Goal: Information Seeking & Learning: Learn about a topic

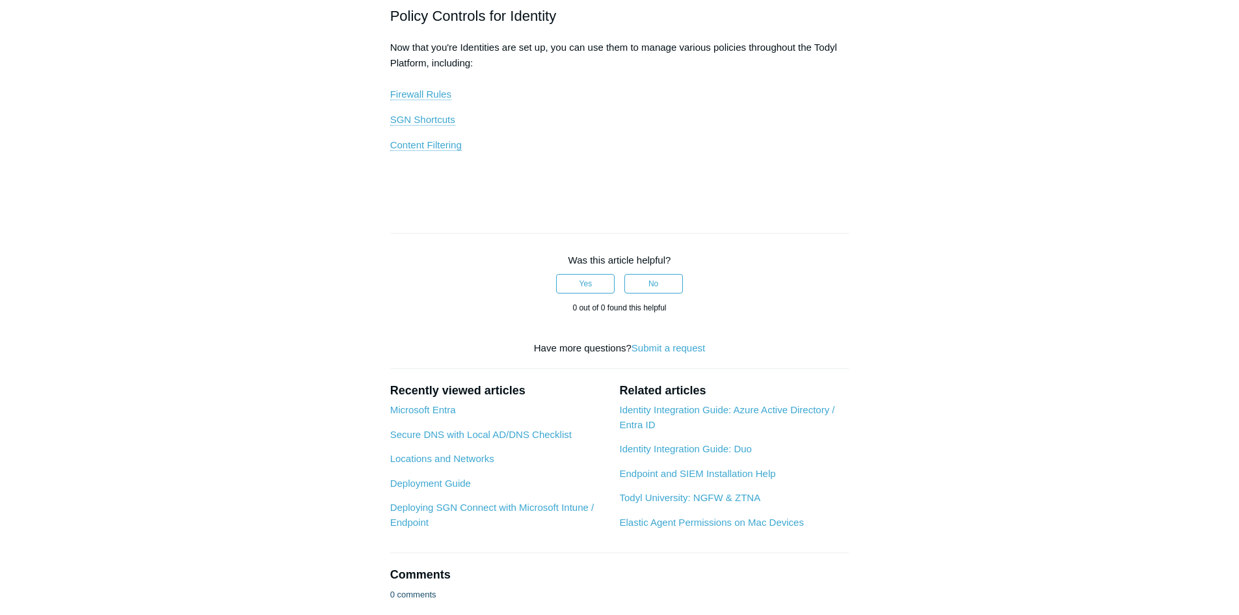
scroll to position [877, 0]
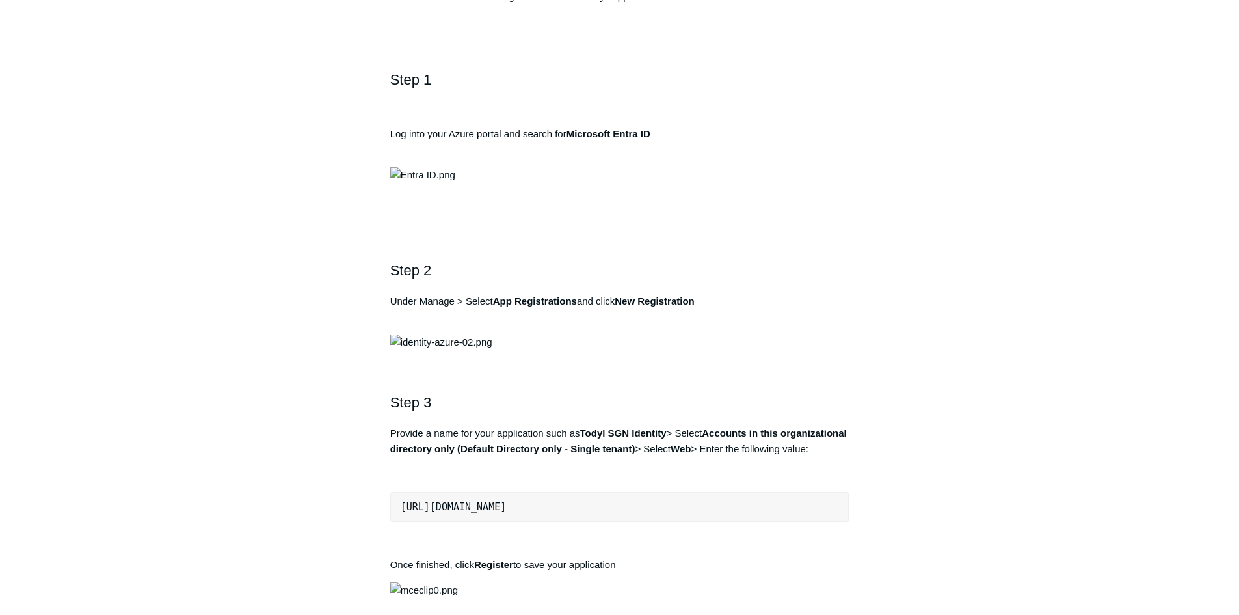
scroll to position [390, 0]
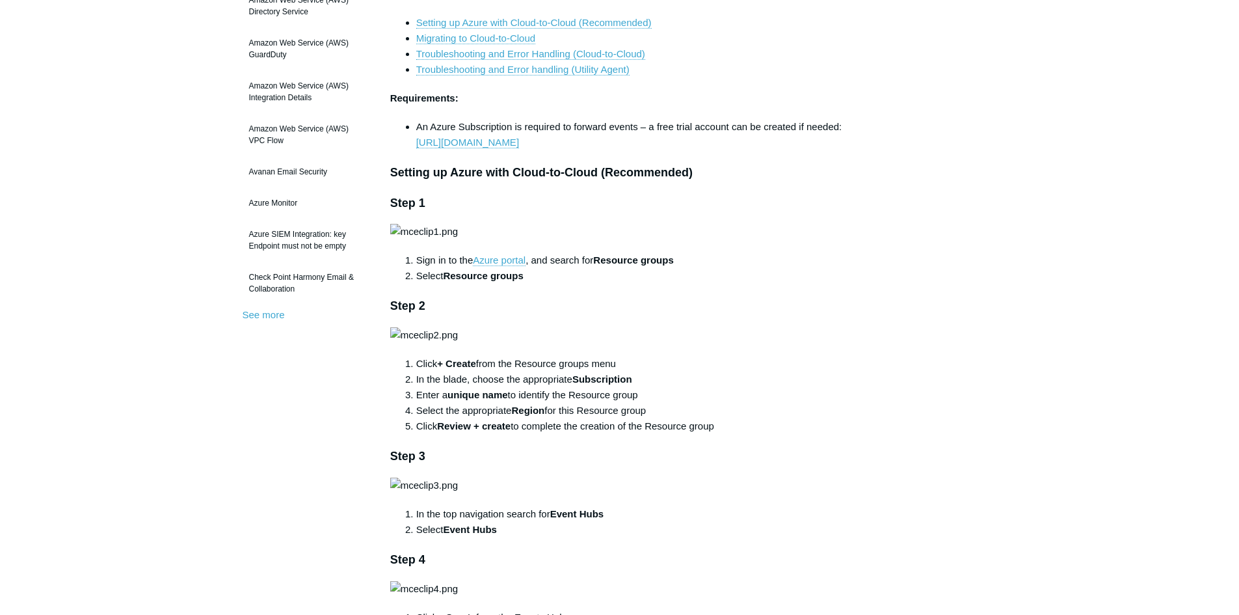
scroll to position [195, 0]
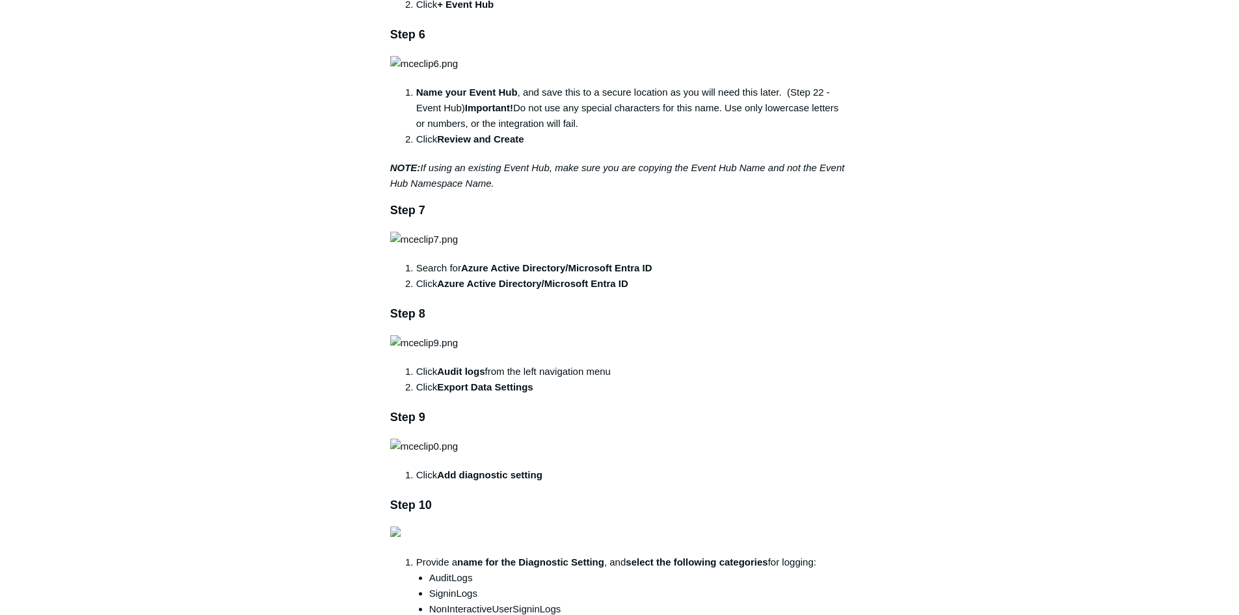
scroll to position [1106, 0]
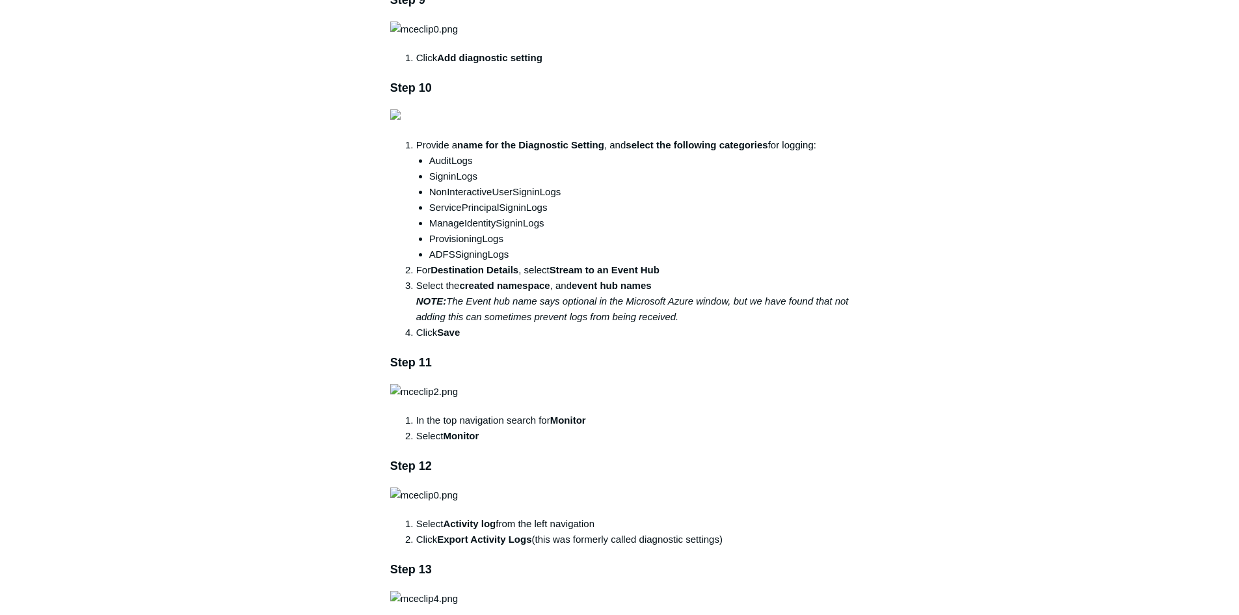
scroll to position [1496, 0]
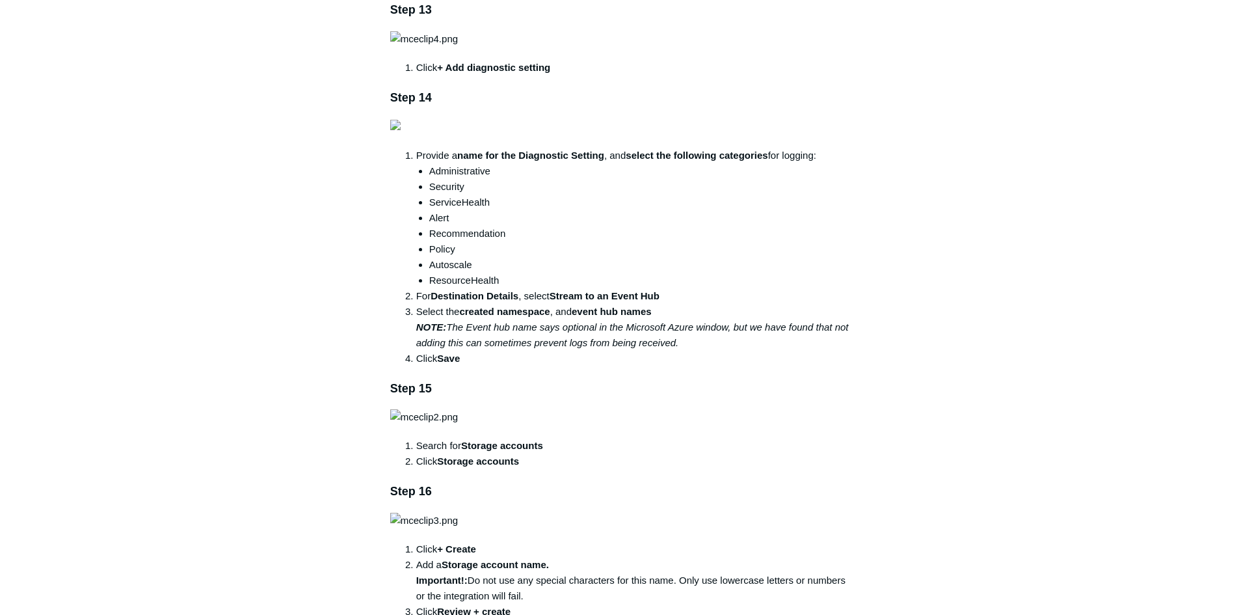
scroll to position [2082, 0]
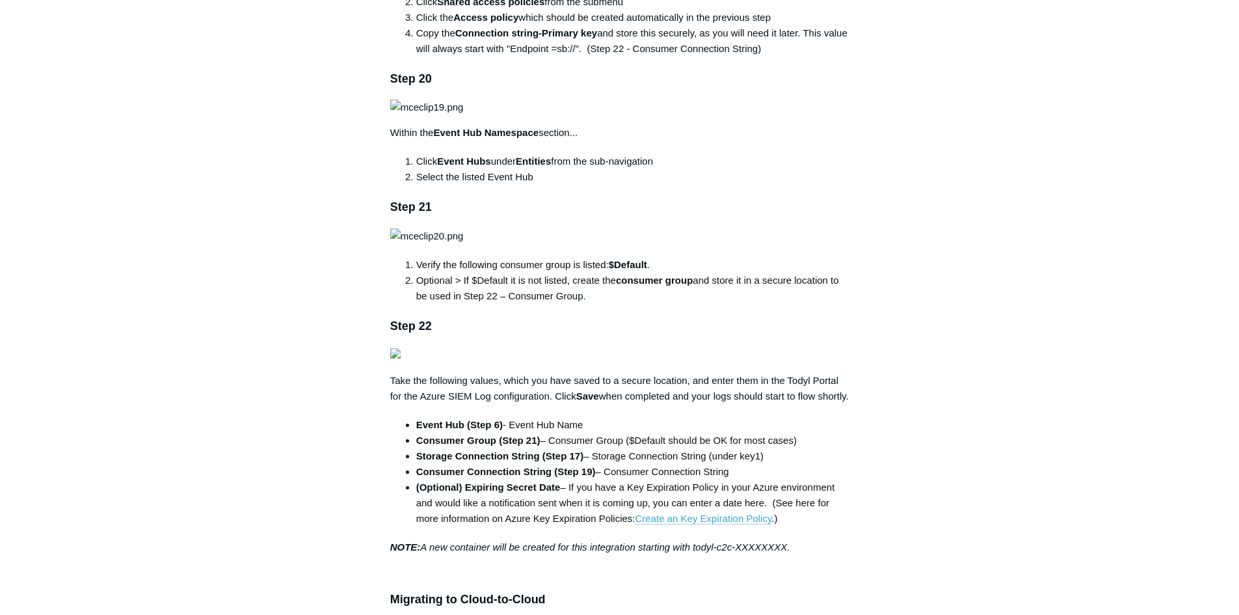
scroll to position [3253, 0]
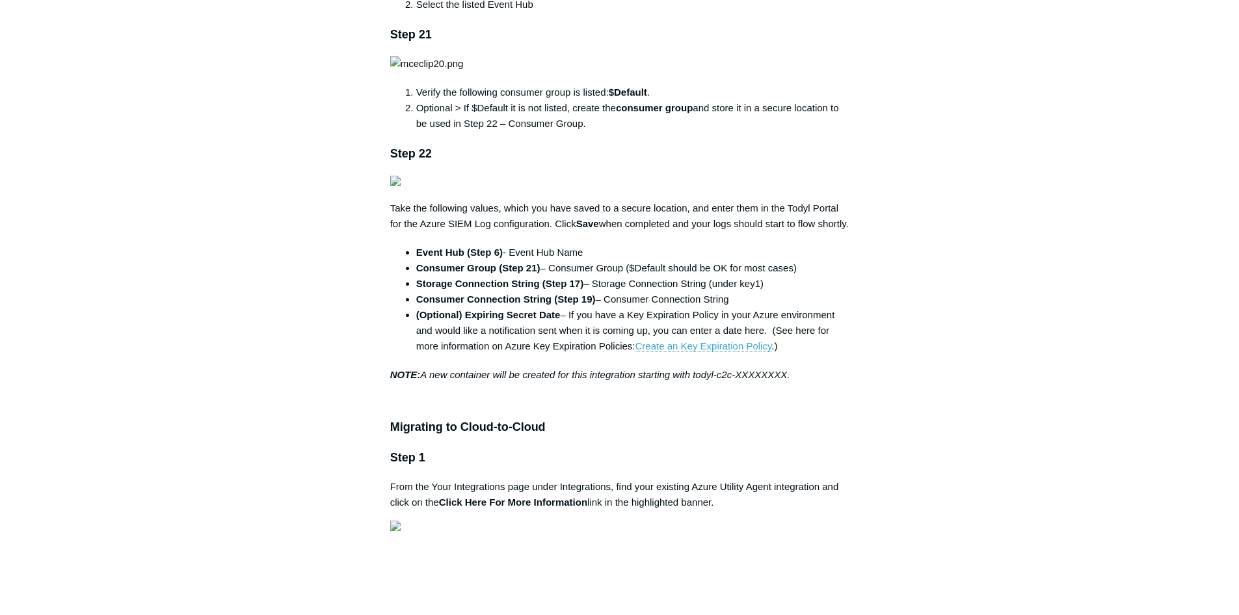
scroll to position [3448, 0]
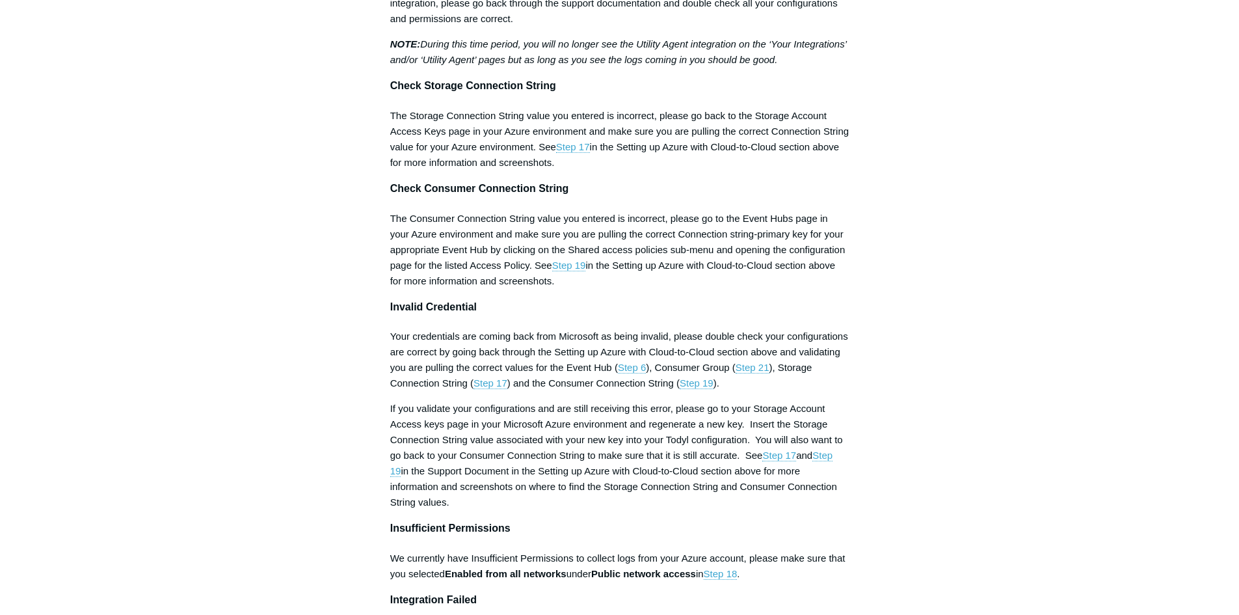
scroll to position [4619, 0]
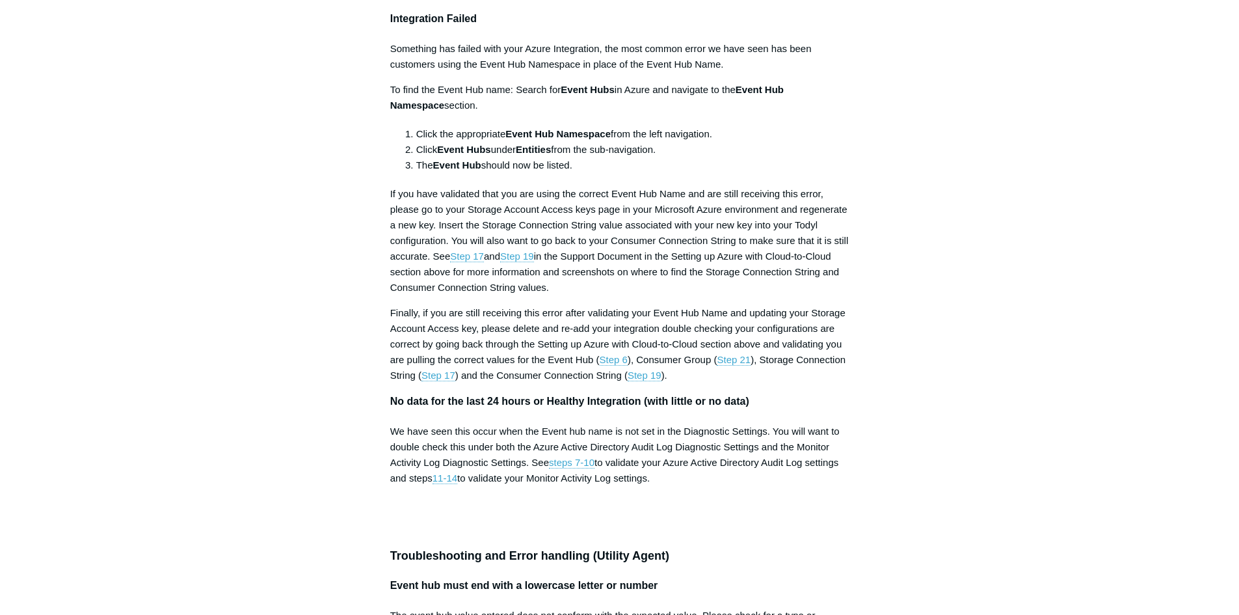
scroll to position [5205, 0]
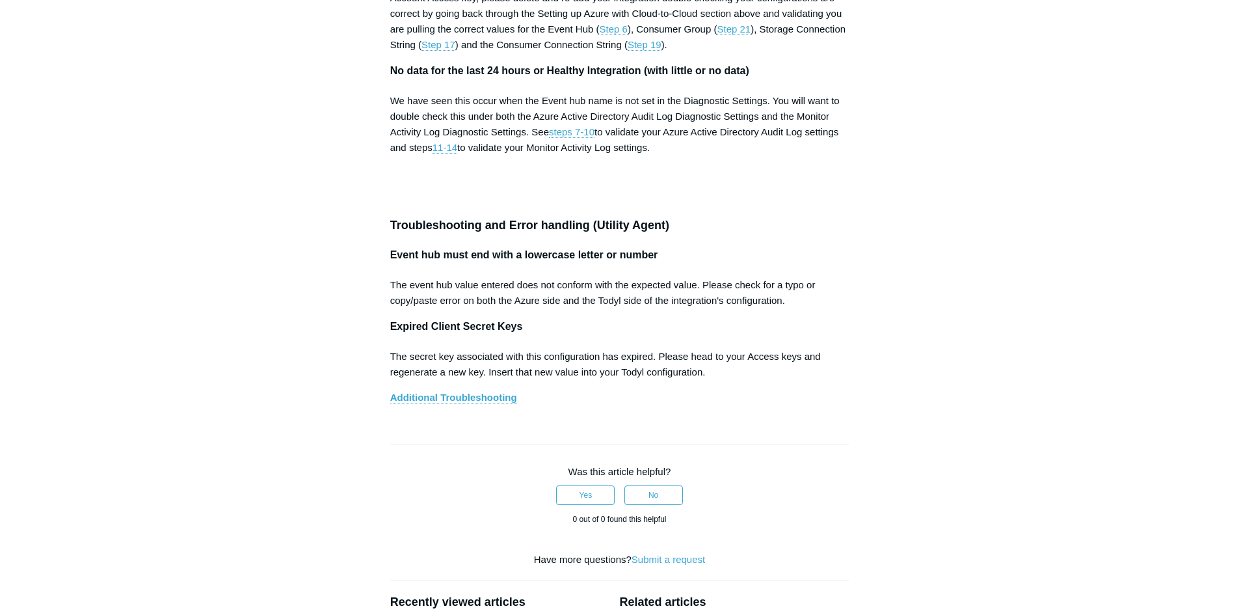
scroll to position [5595, 0]
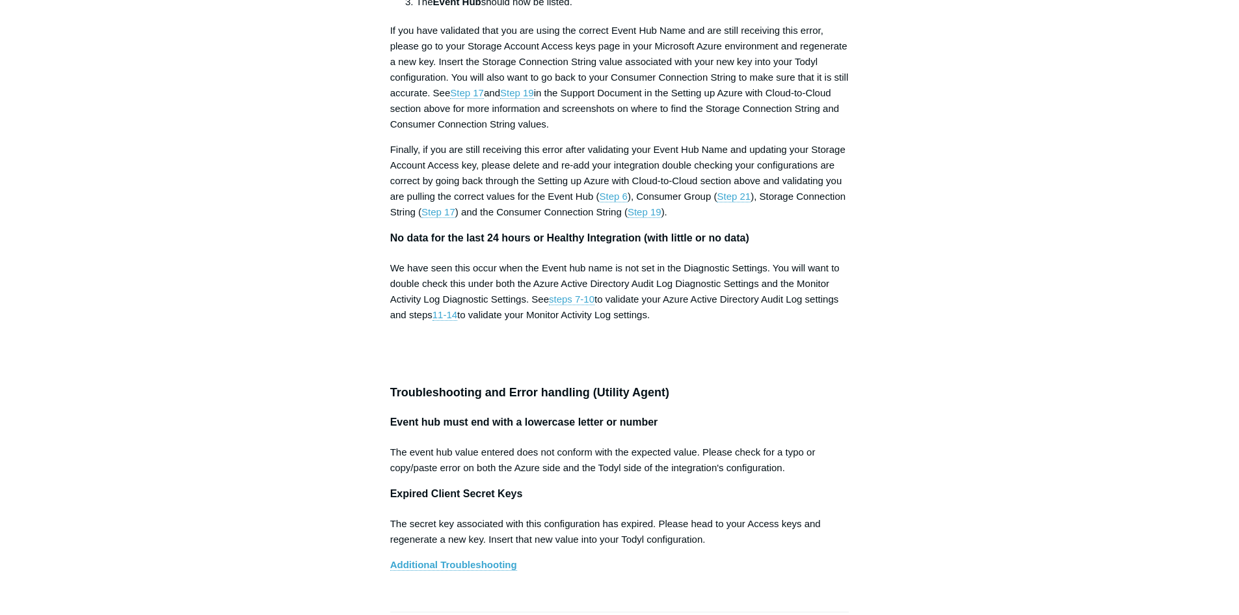
scroll to position [5400, 0]
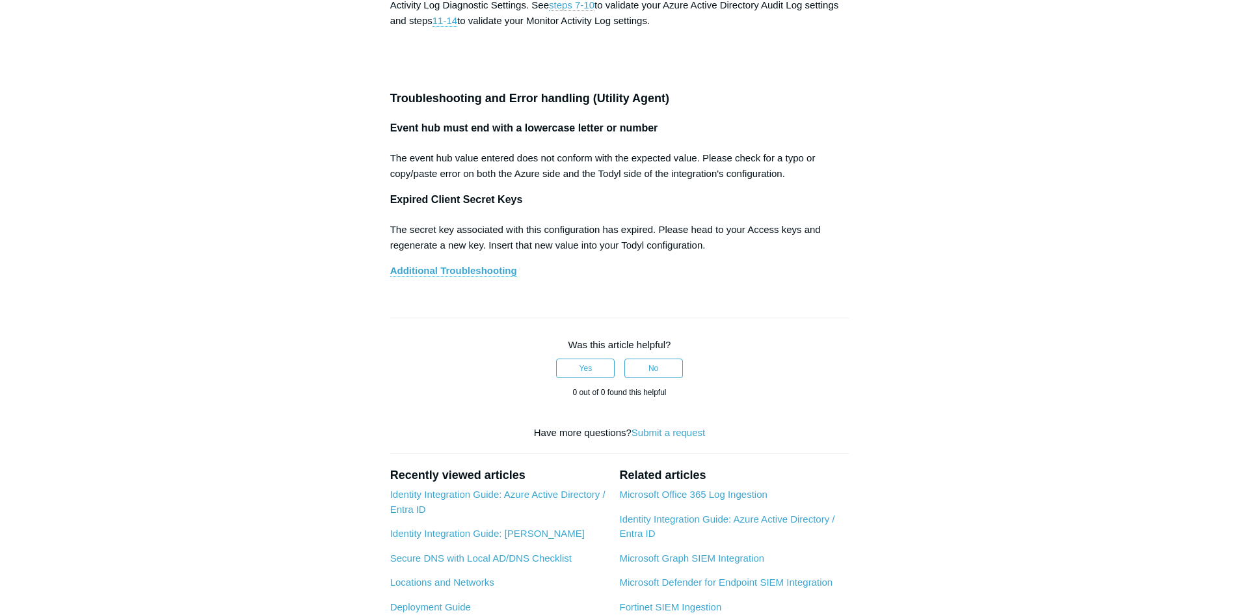
scroll to position [5660, 0]
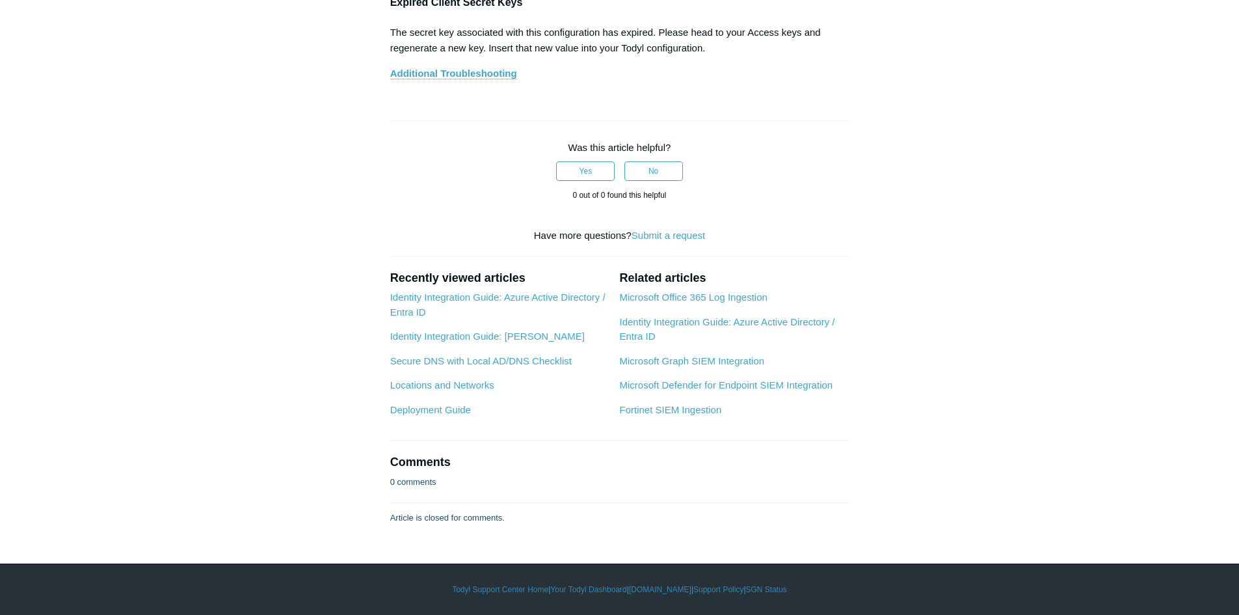
scroll to position [5921, 0]
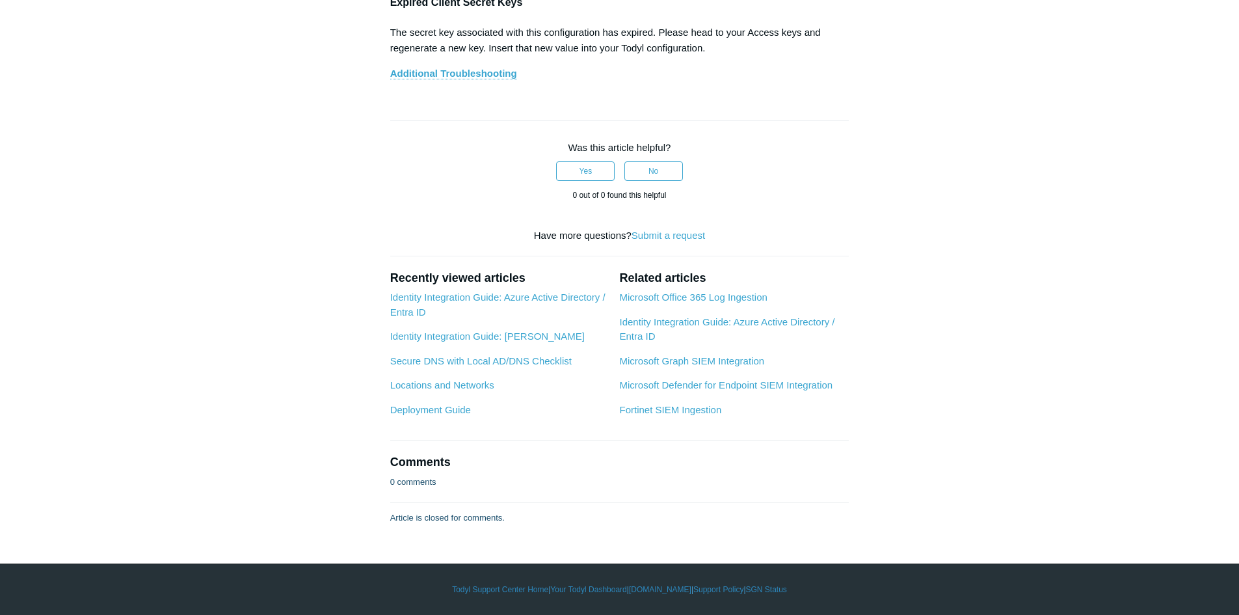
scroll to position [6701, 0]
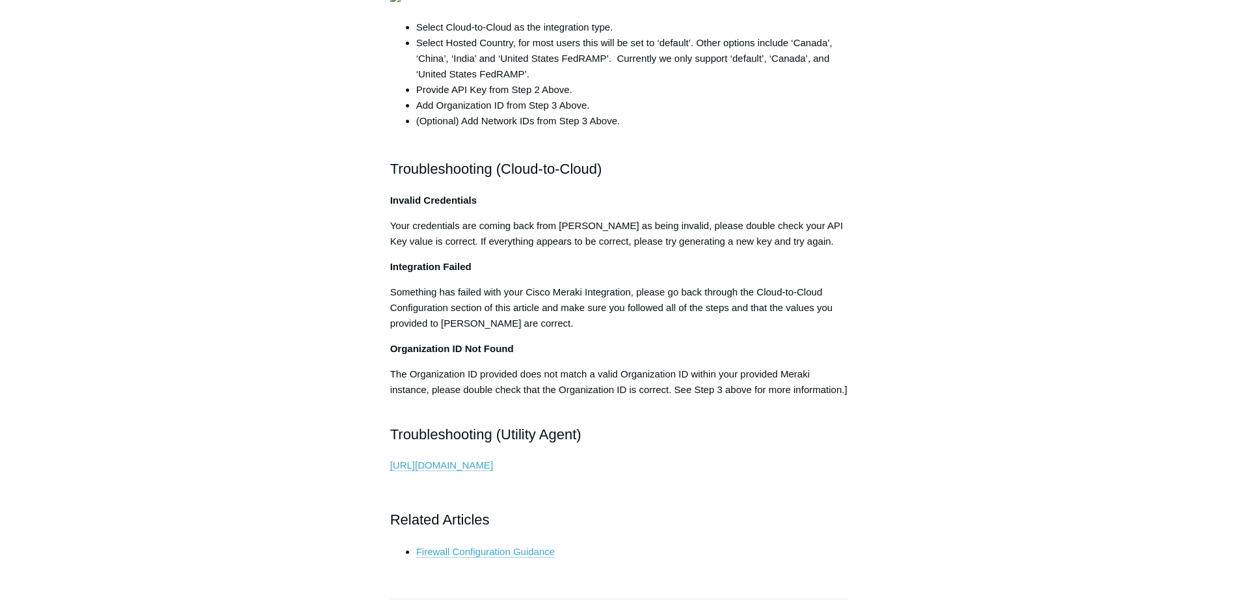
scroll to position [2602, 0]
